Goal: Navigation & Orientation: Find specific page/section

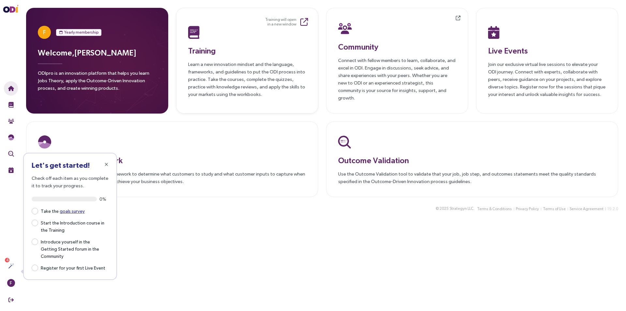
click at [203, 47] on h3 "Training" at bounding box center [247, 51] width 118 height 12
click at [501, 46] on h3 "Live Events" at bounding box center [547, 51] width 118 height 12
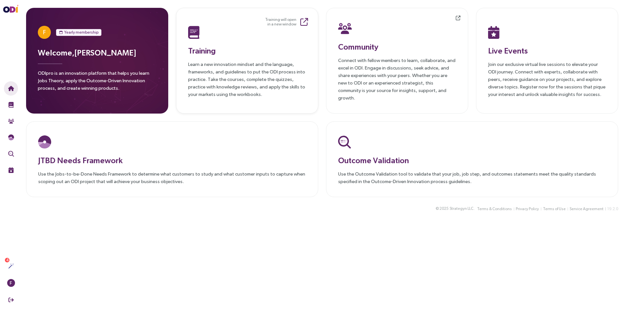
click at [198, 45] on h3 "Training" at bounding box center [247, 51] width 118 height 12
